Goal: Task Accomplishment & Management: Complete application form

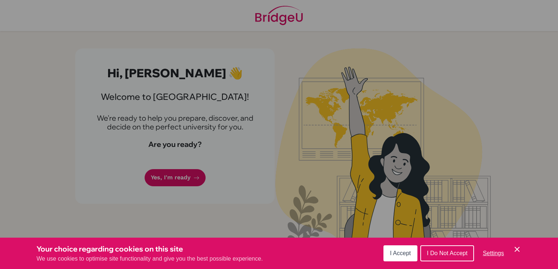
click at [405, 256] on span "I Accept" at bounding box center [400, 253] width 21 height 6
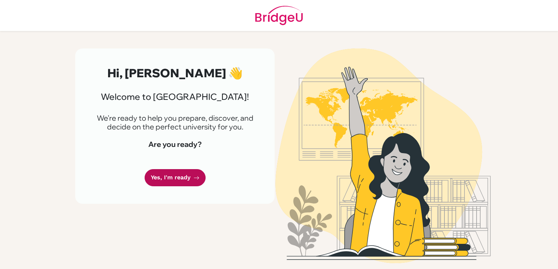
click at [194, 181] on icon at bounding box center [197, 178] width 6 height 6
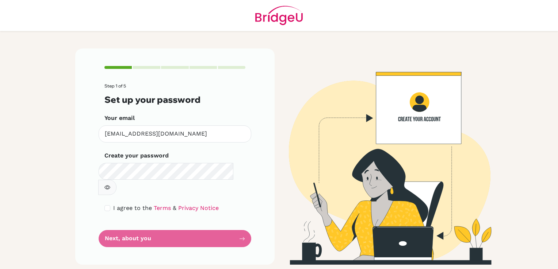
click at [112, 204] on div "I agree to the Terms & Privacy Notice" at bounding box center [174, 208] width 141 height 9
click at [107, 204] on div "I agree to the Terms & Privacy Notice" at bounding box center [174, 208] width 141 height 9
click at [107, 206] on input "checkbox" at bounding box center [107, 209] width 6 height 6
checkbox input "true"
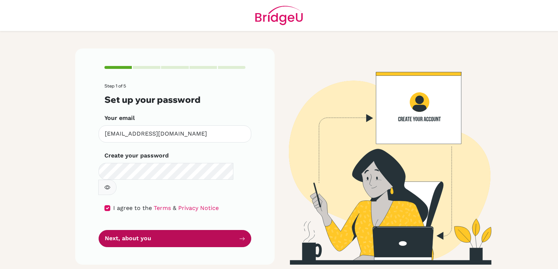
click at [128, 230] on button "Next, about you" at bounding box center [175, 238] width 153 height 17
click at [141, 230] on button "Next, about you" at bounding box center [175, 238] width 153 height 17
